Goal: Information Seeking & Learning: Learn about a topic

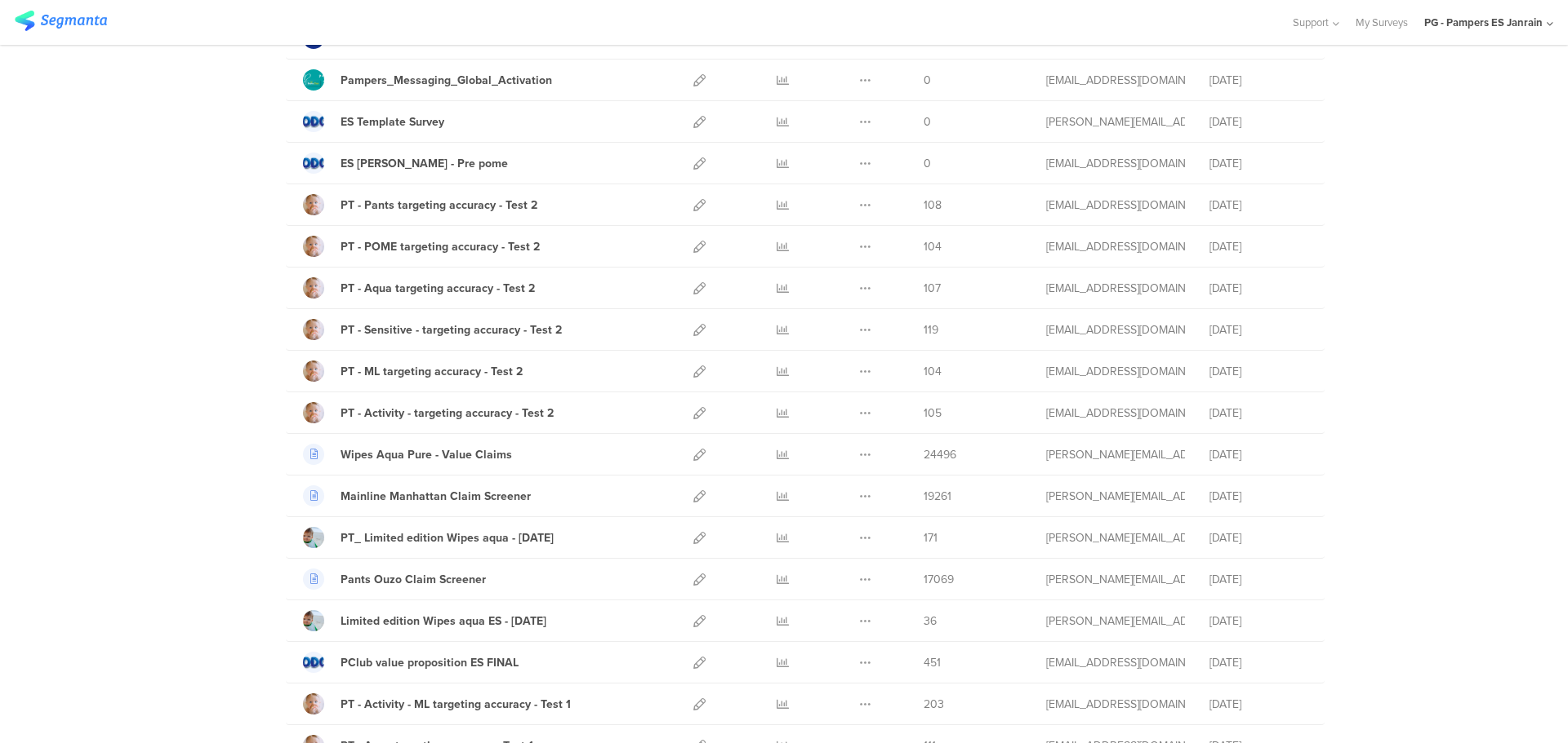
scroll to position [492, 0]
click at [777, 493] on icon at bounding box center [783, 537] width 12 height 12
click at [906, 19] on div "PG - Pampers ES Janrain" at bounding box center [1483, 23] width 118 height 16
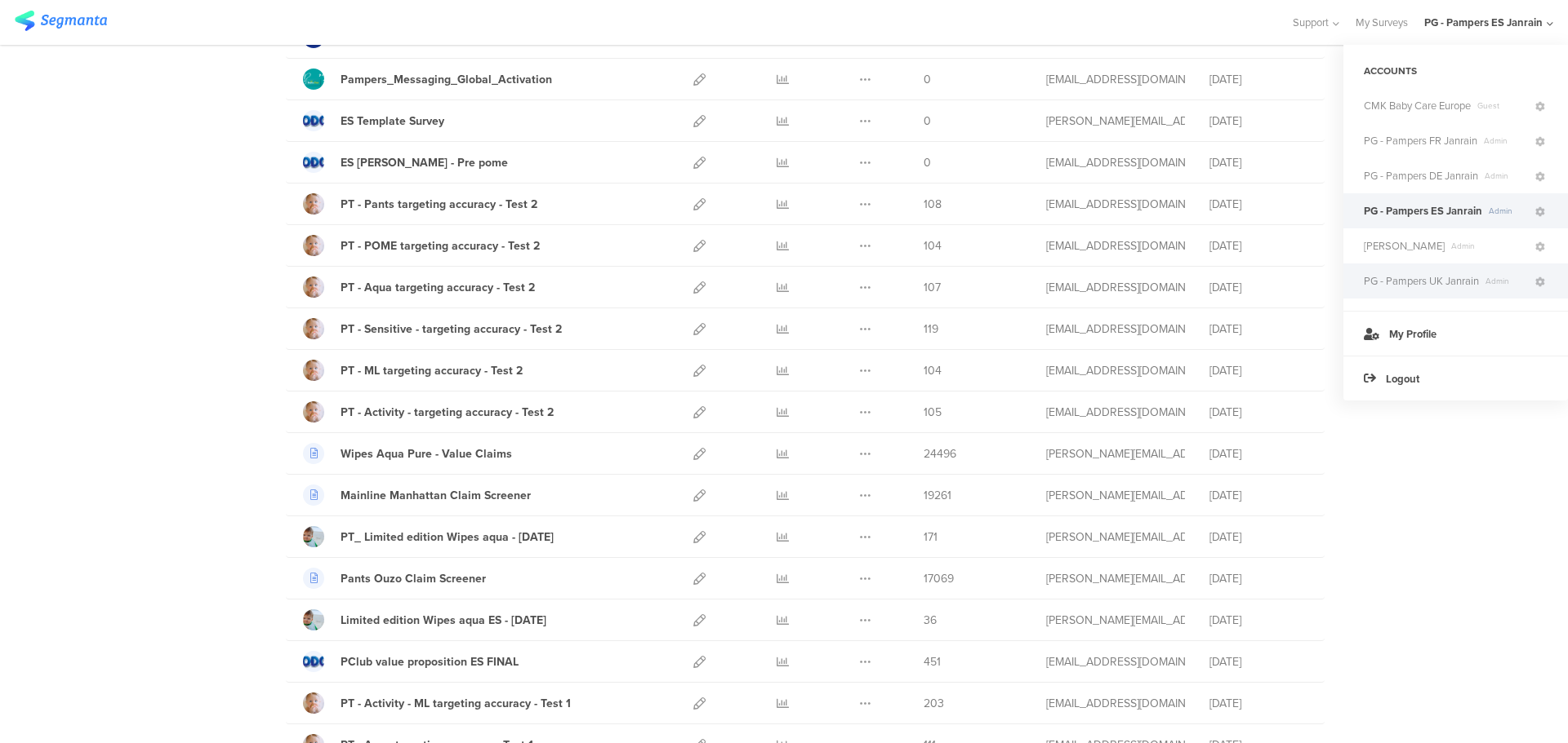
click at [906, 287] on span "PG - Pampers UK Janrain" at bounding box center [1421, 282] width 115 height 16
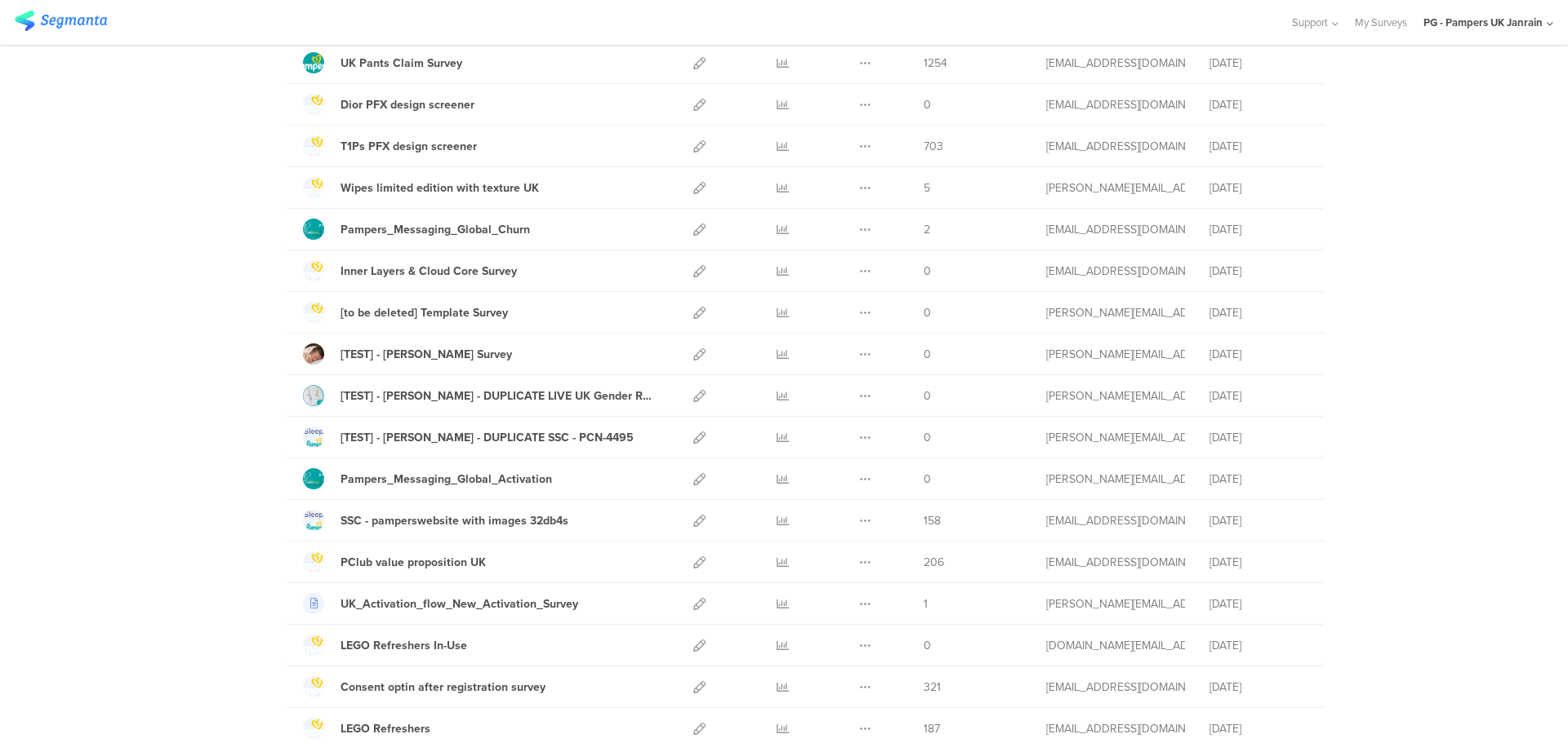
scroll to position [257, 0]
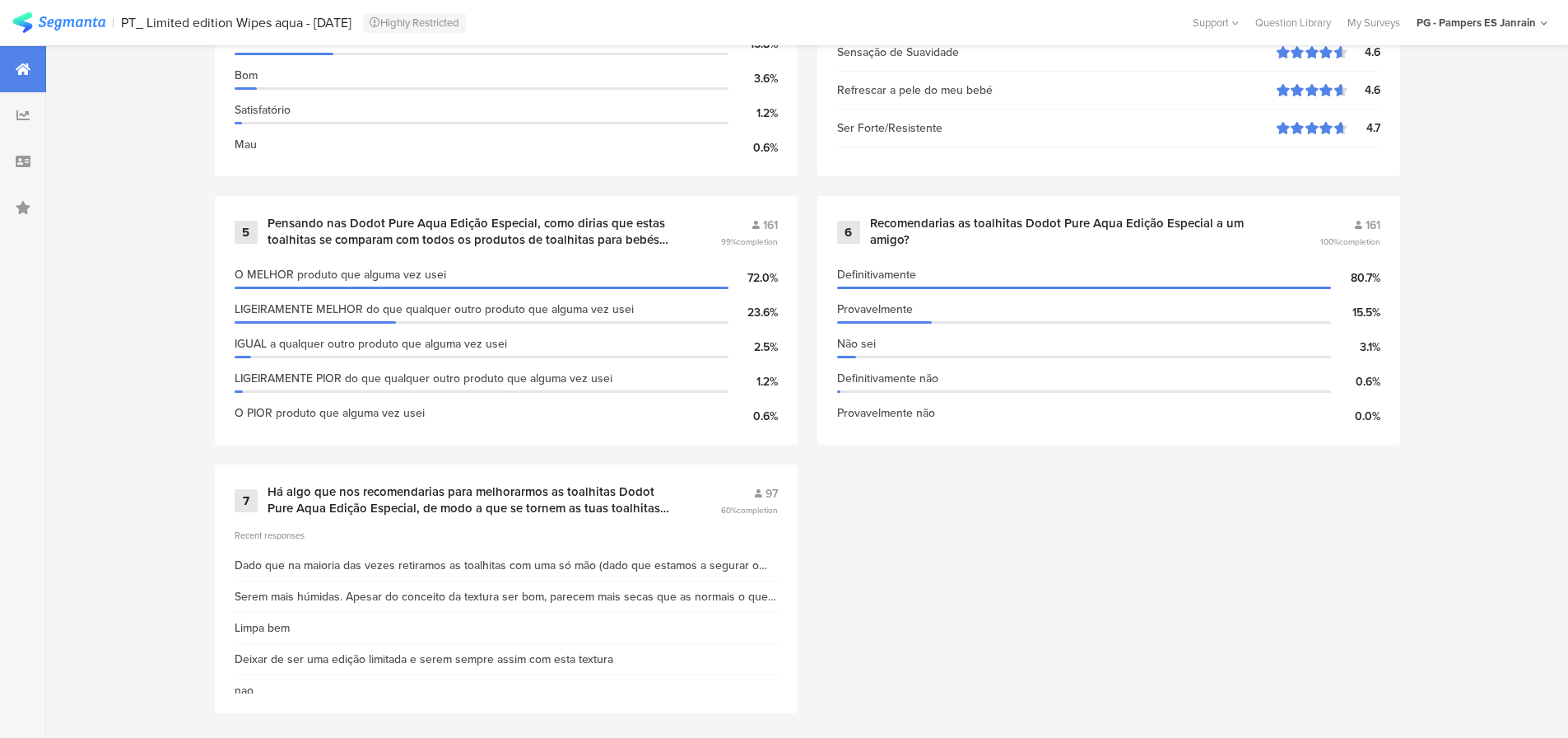
scroll to position [1142, 0]
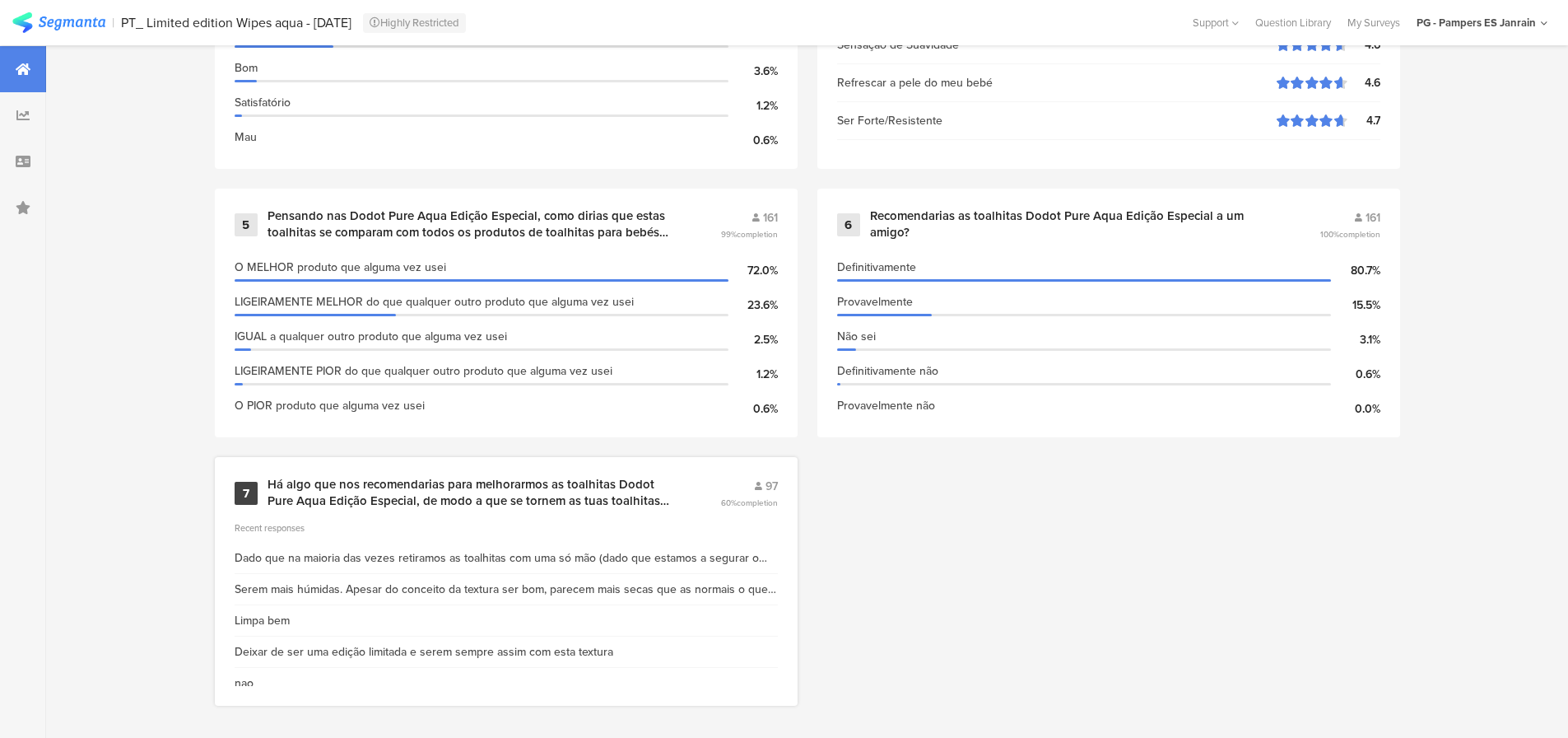
click at [371, 503] on div "Há algo que nos recomendarias para melhorarmos as toalhitas Dodot Pure Aqua Edi…" at bounding box center [473, 493] width 413 height 32
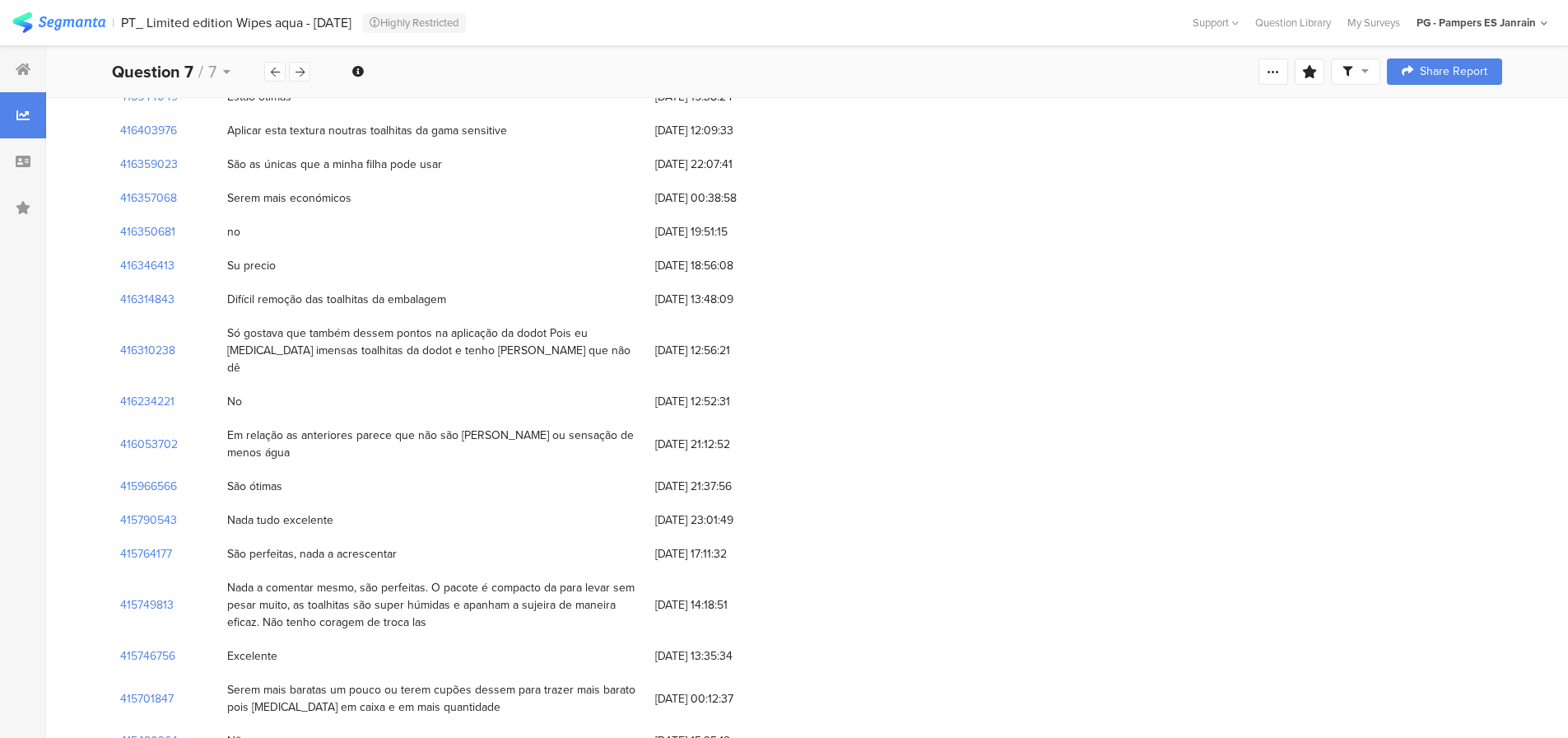
scroll to position [0, 6]
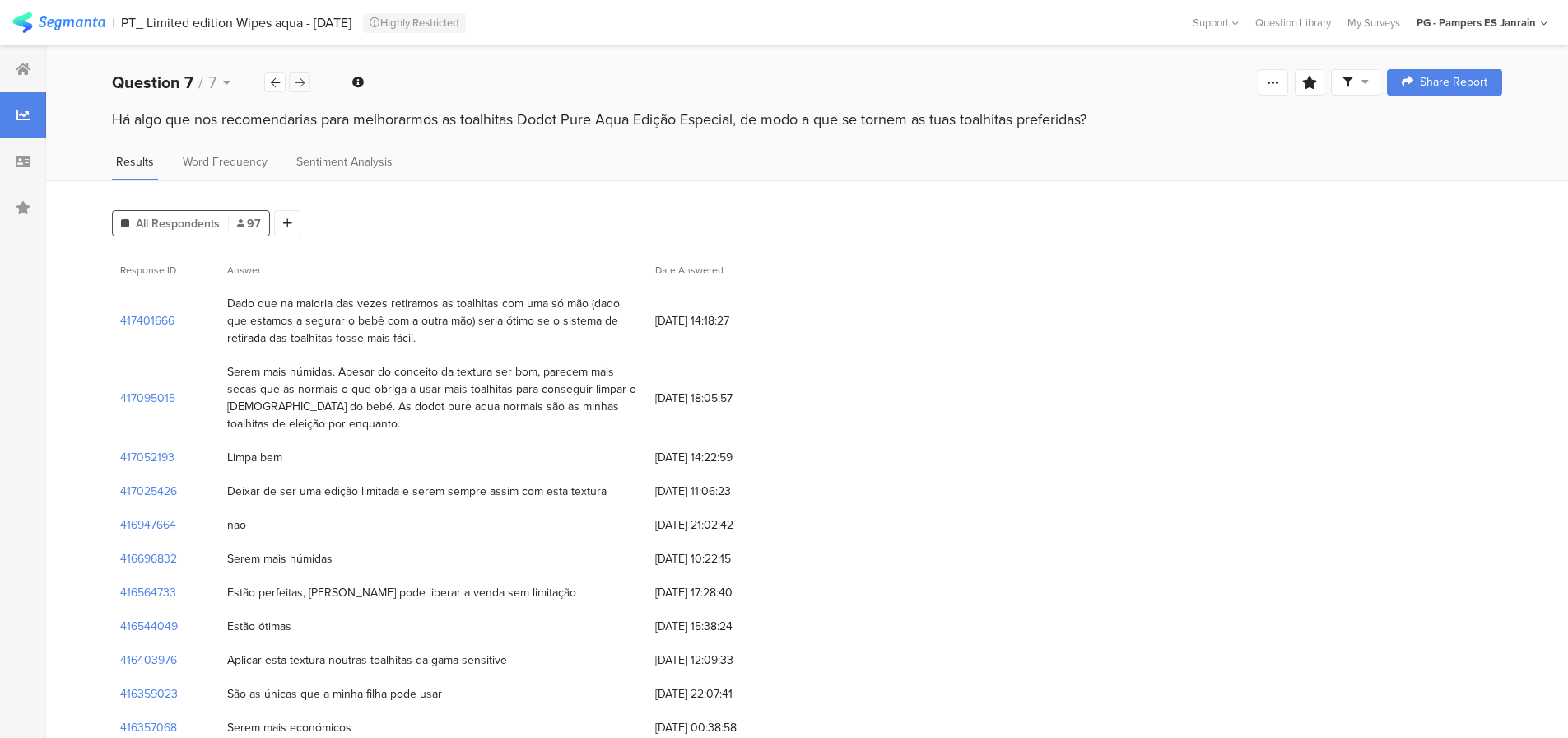
click at [297, 81] on icon at bounding box center [300, 83] width 9 height 11
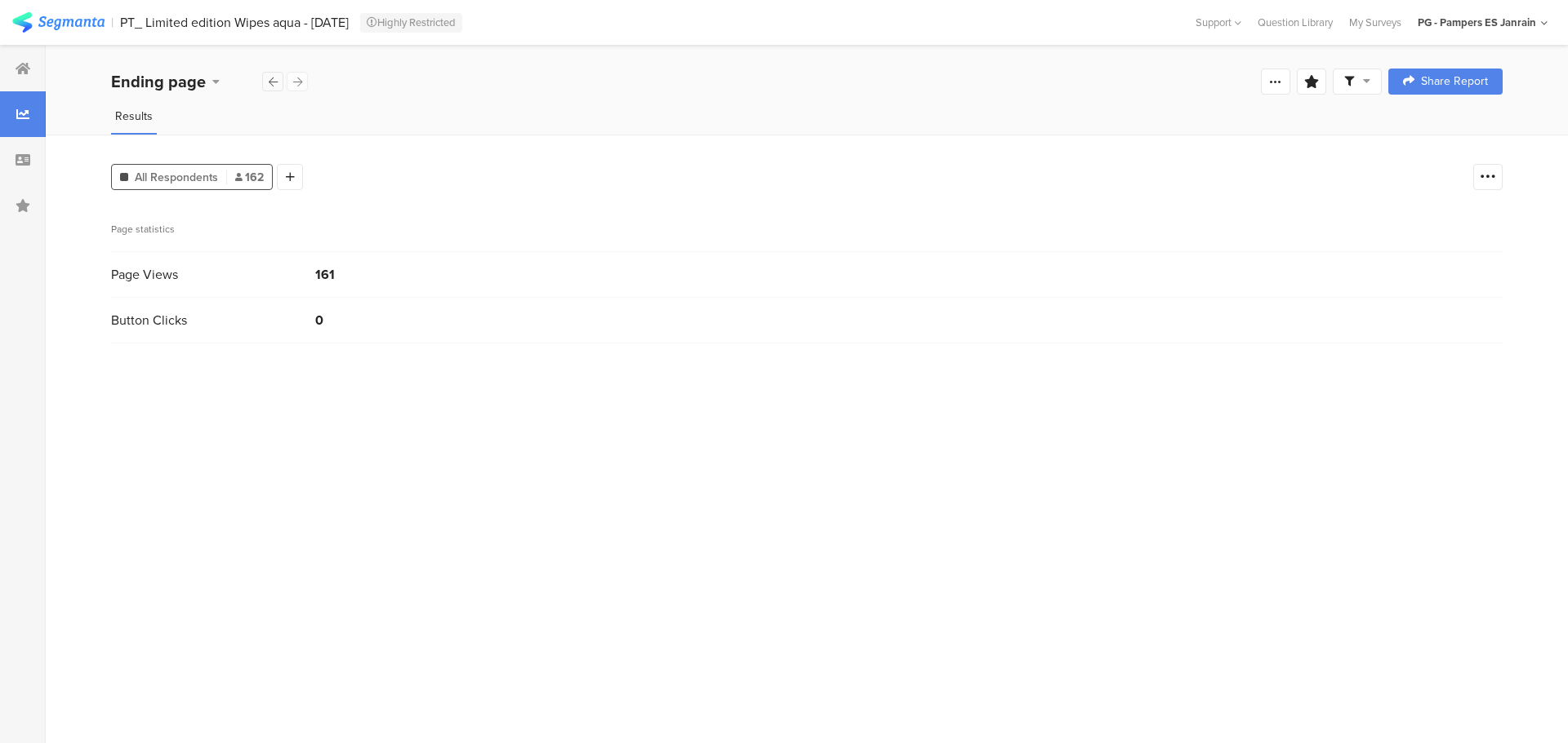
click at [275, 83] on icon at bounding box center [273, 82] width 9 height 11
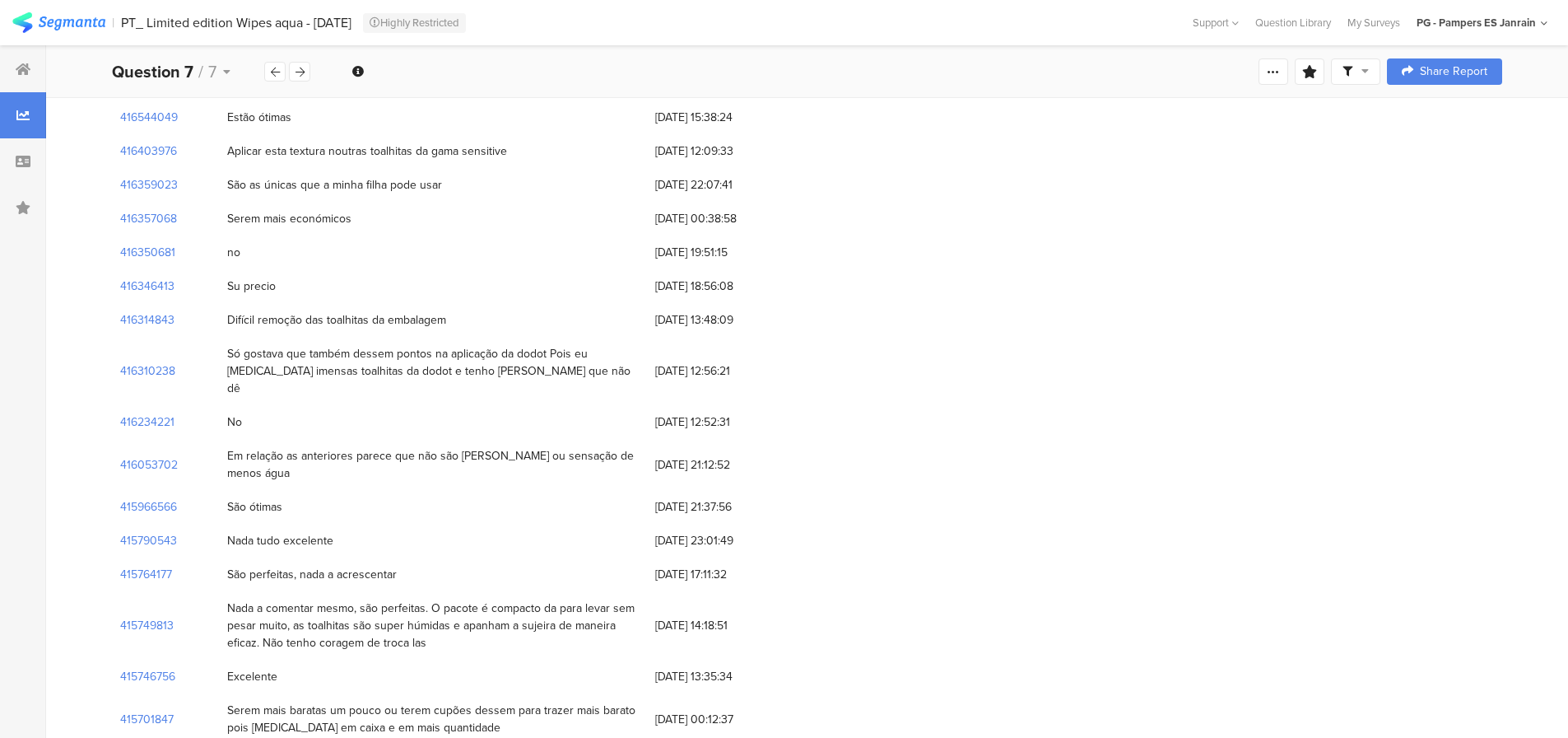
scroll to position [508, 0]
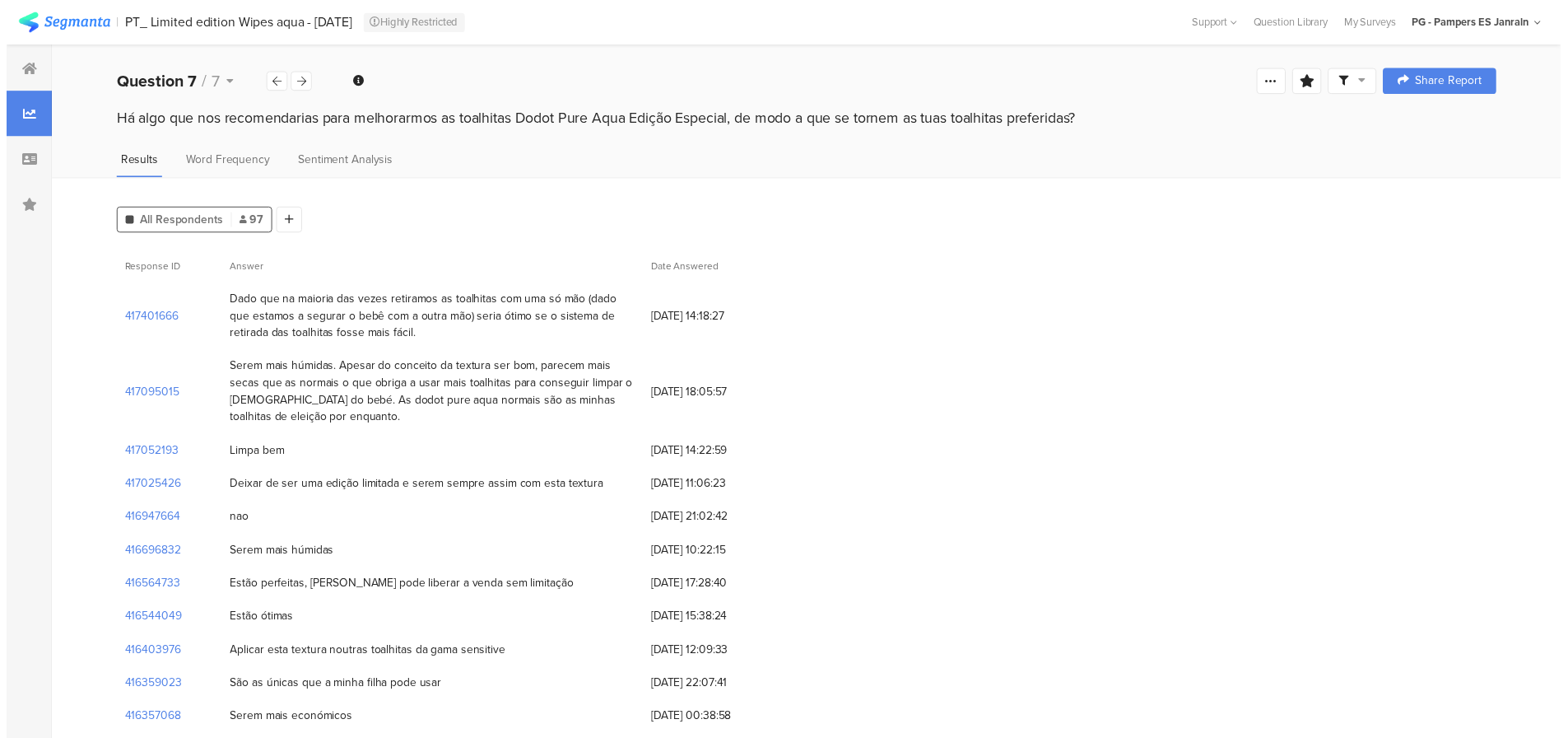
scroll to position [0, 6]
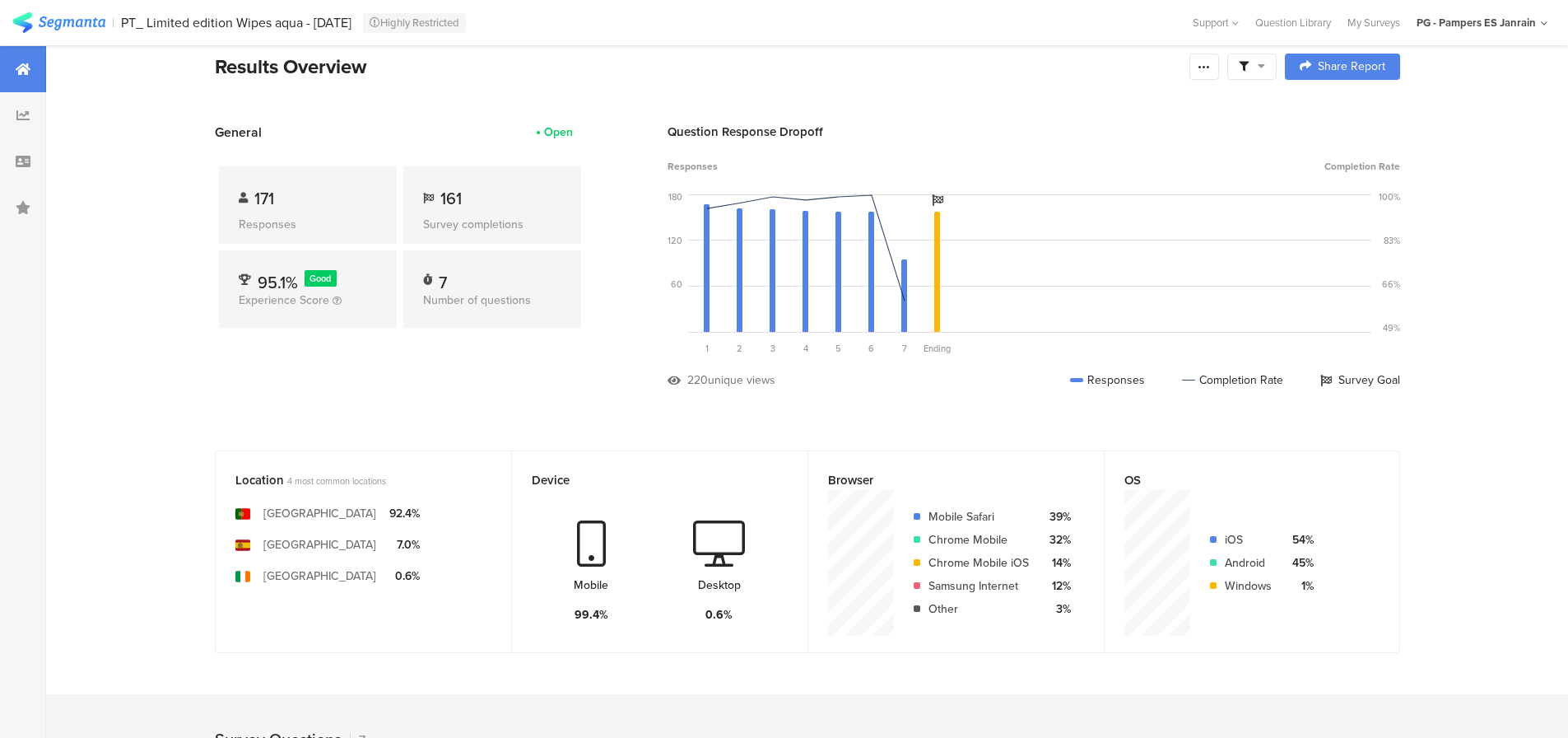
scroll to position [14, 0]
